Goal: Find specific page/section: Find specific page/section

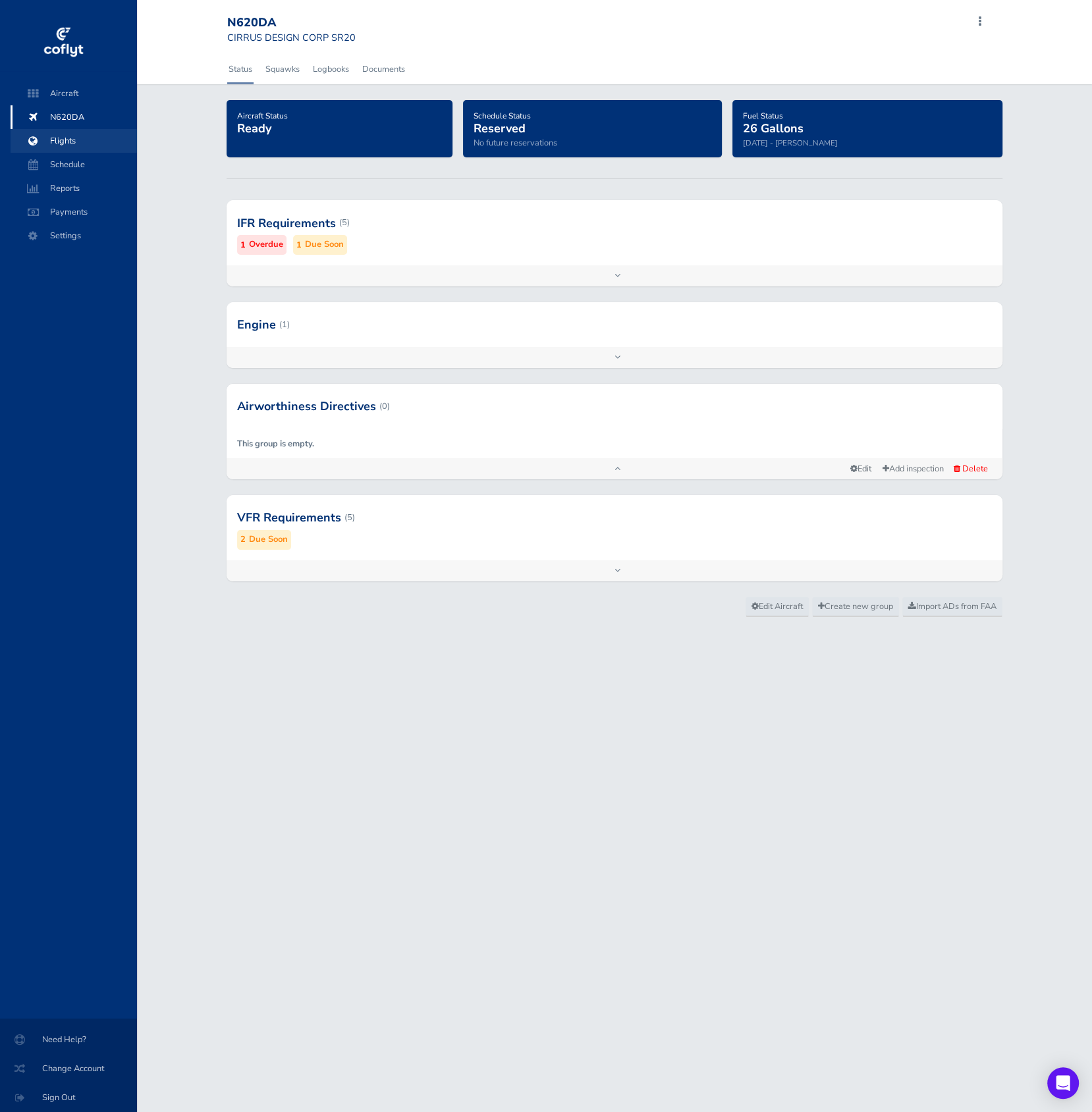
click at [86, 137] on span "Flights" at bounding box center [73, 141] width 100 height 24
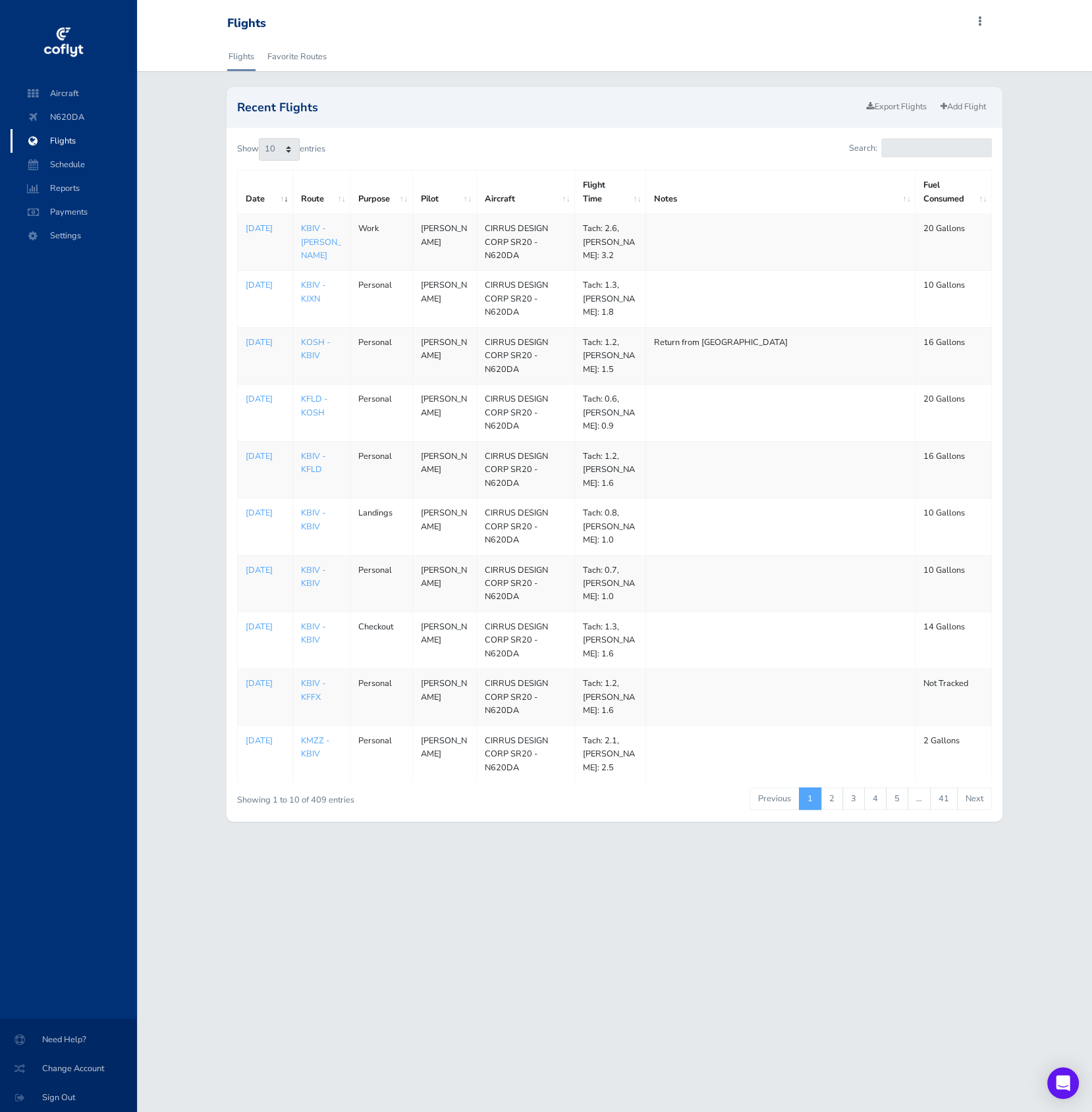
click at [710, 299] on td at bounding box center [780, 299] width 270 height 57
click at [100, 140] on span "Flights" at bounding box center [73, 141] width 100 height 24
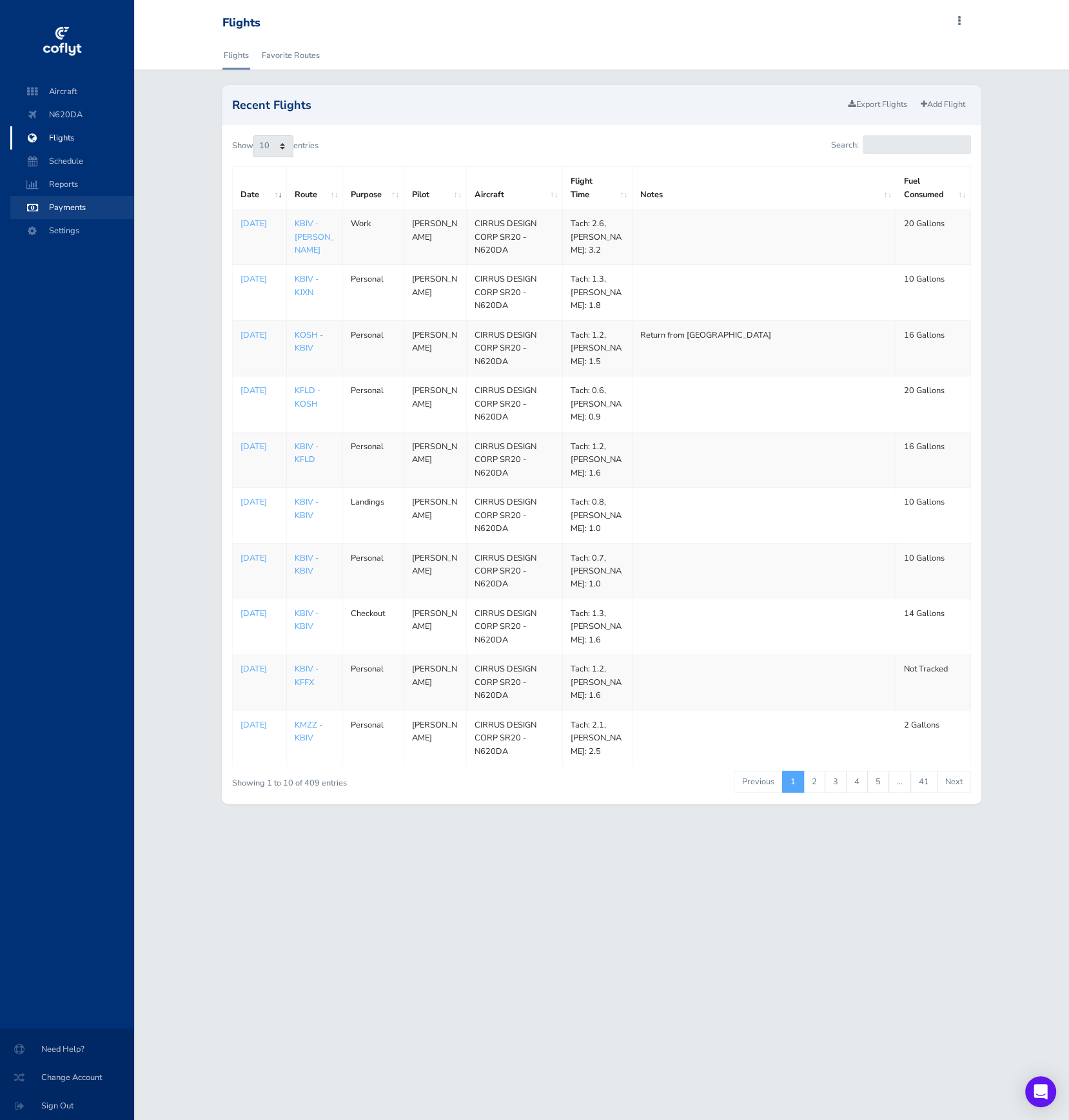
click at [96, 214] on span "Payments" at bounding box center [72, 207] width 98 height 23
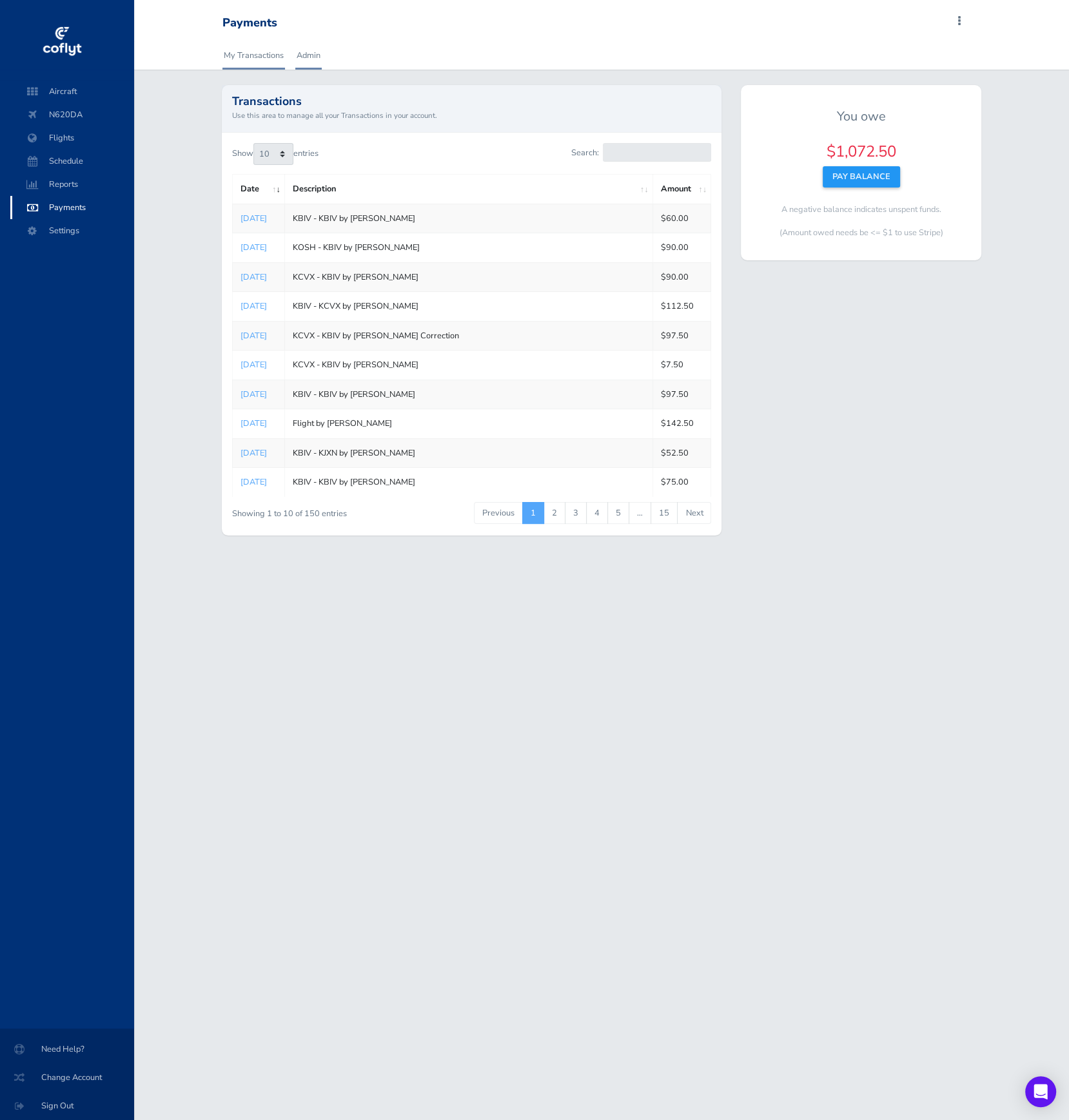
click at [318, 61] on link "Admin" at bounding box center [308, 55] width 26 height 28
